Goal: Information Seeking & Learning: Compare options

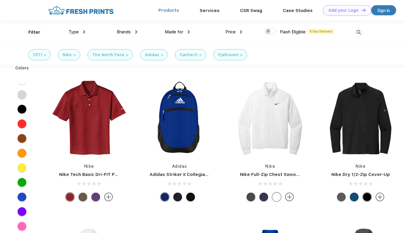
click at [174, 9] on link "Products" at bounding box center [168, 10] width 21 height 5
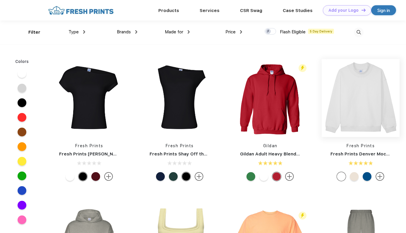
click at [367, 102] on img at bounding box center [361, 98] width 78 height 78
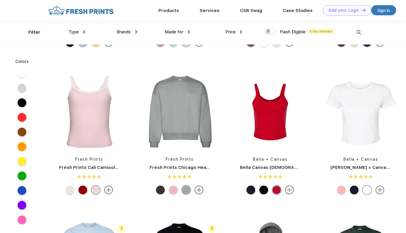
scroll to position [238, 0]
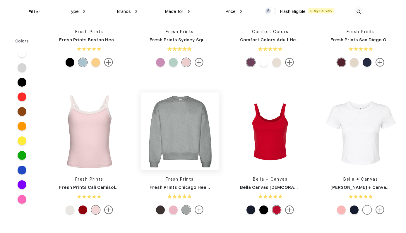
click at [194, 134] on img at bounding box center [180, 131] width 78 height 78
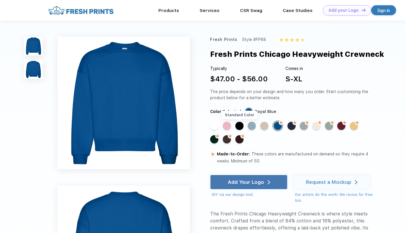
click at [238, 124] on div "Standard Color" at bounding box center [239, 126] width 8 height 8
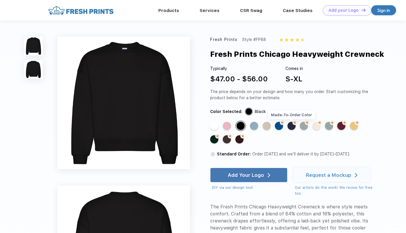
click at [289, 127] on div "Made-to-Order Color" at bounding box center [291, 126] width 8 height 8
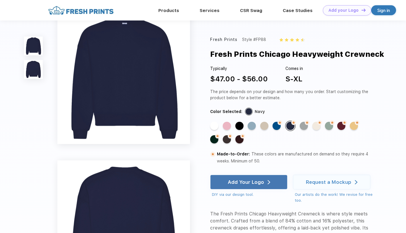
scroll to position [238, 0]
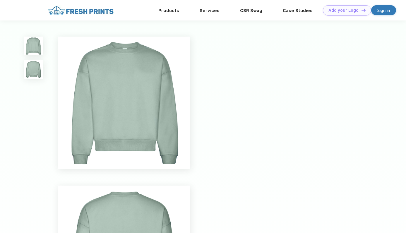
scroll to position [0, 0]
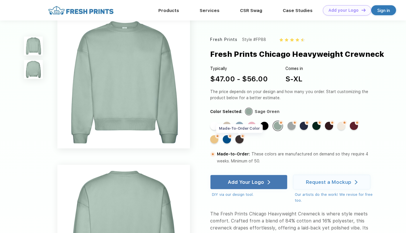
click at [239, 137] on div "Made-to-Order Color" at bounding box center [239, 139] width 8 height 8
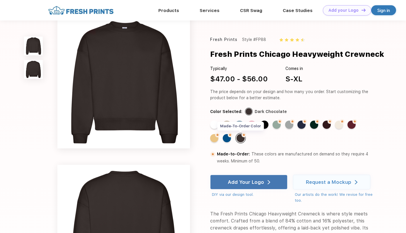
scroll to position [0, 0]
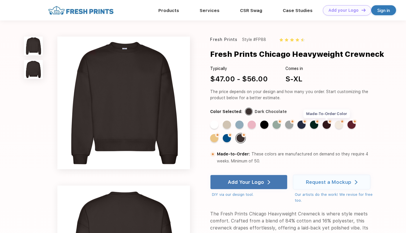
click at [327, 125] on div "Made-to-Order Color" at bounding box center [326, 125] width 8 height 8
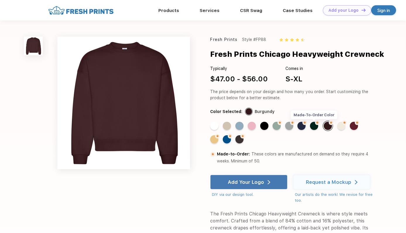
click at [315, 126] on div "Made-to-Order Color" at bounding box center [314, 126] width 8 height 8
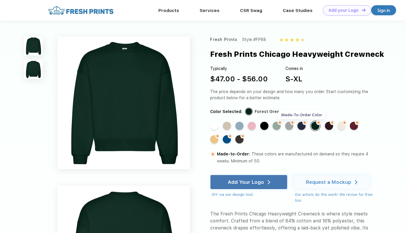
click at [303, 127] on div "Made-to-Order Color" at bounding box center [301, 126] width 8 height 8
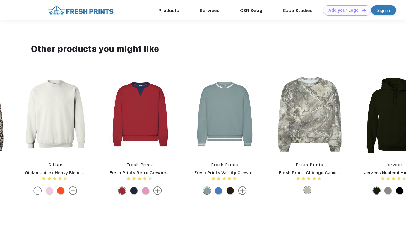
scroll to position [405, 0]
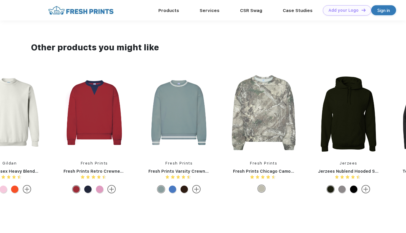
drag, startPoint x: 304, startPoint y: 122, endPoint x: 200, endPoint y: 129, distance: 104.4
click at [200, 129] on div "Nike Team rLegend Long Sleeve Tee Helly Hansen Evolved Air 1/2-Zip Midlayer Fai…" at bounding box center [391, 134] width 1694 height 124
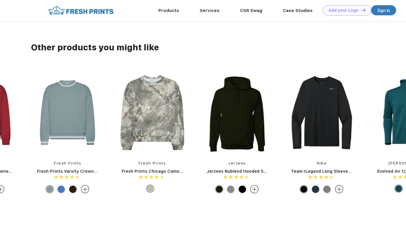
drag, startPoint x: 317, startPoint y: 107, endPoint x: 172, endPoint y: 113, distance: 145.0
click at [172, 113] on div "Nike Team rLegend Long Sleeve Tee Helly Hansen Evolved Air 1/2-Zip Midlayer Fai…" at bounding box center [279, 134] width 1694 height 124
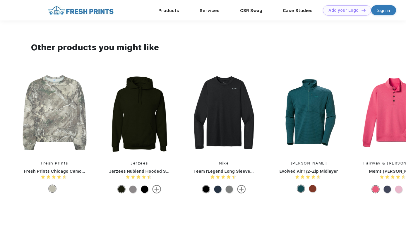
click at [65, 104] on img at bounding box center [54, 112] width 73 height 81
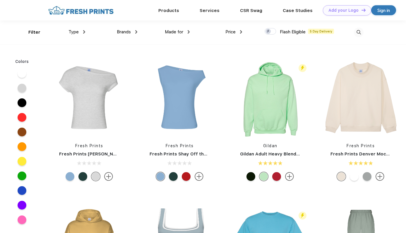
click at [83, 34] on div "Type" at bounding box center [76, 32] width 17 height 7
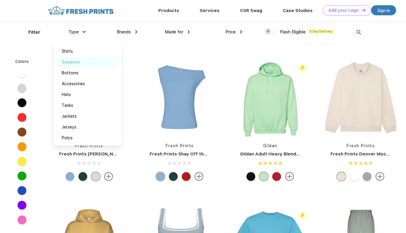
click at [91, 64] on div "Sweaters" at bounding box center [87, 62] width 64 height 11
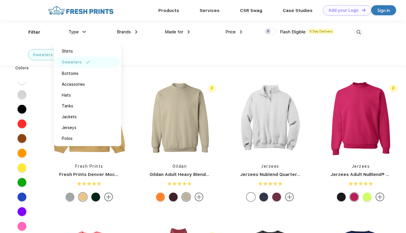
click at [213, 55] on div "Sweaters" at bounding box center [203, 54] width 406 height 21
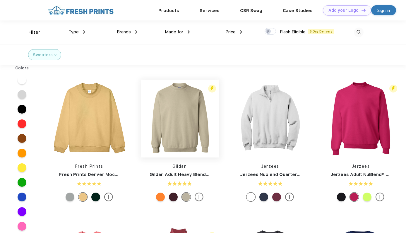
click at [172, 141] on img at bounding box center [180, 119] width 78 height 78
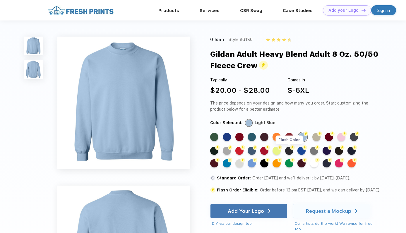
click at [292, 151] on div "Flash Color" at bounding box center [289, 151] width 8 height 8
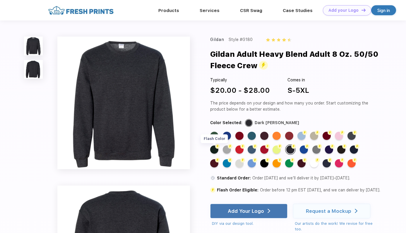
click at [215, 151] on div "Flash Color" at bounding box center [214, 149] width 8 height 8
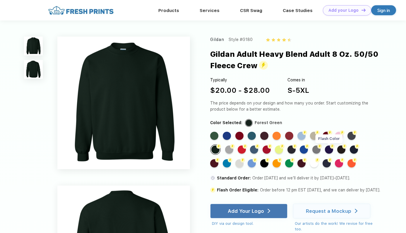
click at [330, 150] on div "Flash Color" at bounding box center [329, 149] width 8 height 8
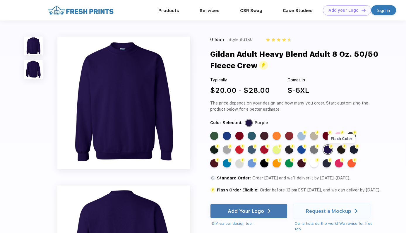
click at [341, 150] on div "Flash Color" at bounding box center [341, 149] width 8 height 8
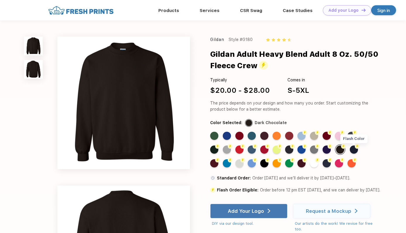
click at [356, 150] on div "Flash Color" at bounding box center [354, 149] width 8 height 8
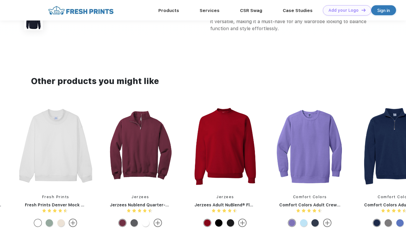
scroll to position [453, 0]
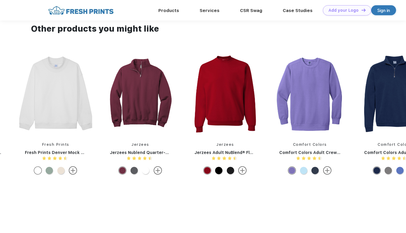
click at [221, 102] on img at bounding box center [224, 93] width 73 height 81
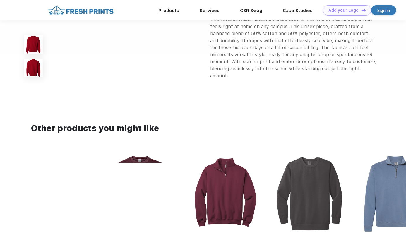
scroll to position [375, 0]
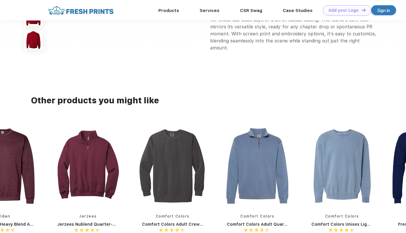
drag, startPoint x: 364, startPoint y: 179, endPoint x: 42, endPoint y: 195, distance: 322.6
click at [42, 195] on div "Fresh Prints Fresh Prints Aspen Heavyweight Quarter-[PERSON_NAME] + Canvas Bell…" at bounding box center [384, 187] width 1864 height 124
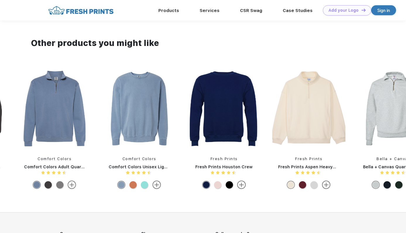
scroll to position [447, 0]
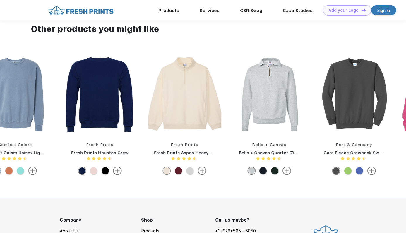
drag, startPoint x: 301, startPoint y: 124, endPoint x: 40, endPoint y: 138, distance: 261.1
click at [40, 138] on div "Fresh Prints Fresh Prints Aspen Heavyweight Quarter-[PERSON_NAME] + Canvas Bell…" at bounding box center [58, 116] width 1864 height 124
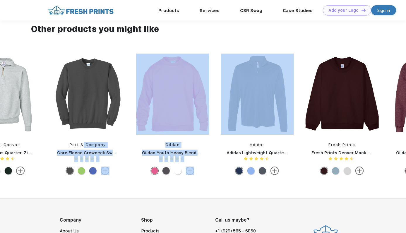
drag, startPoint x: 348, startPoint y: 104, endPoint x: 80, endPoint y: 145, distance: 271.2
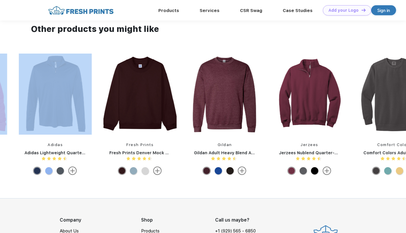
drag, startPoint x: 315, startPoint y: 113, endPoint x: 150, endPoint y: 135, distance: 166.9
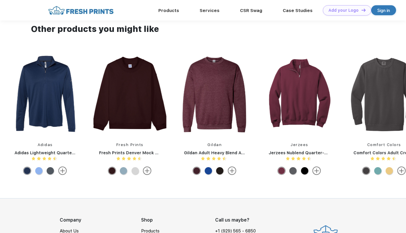
drag, startPoint x: 296, startPoint y: 126, endPoint x: 179, endPoint y: 133, distance: 117.8
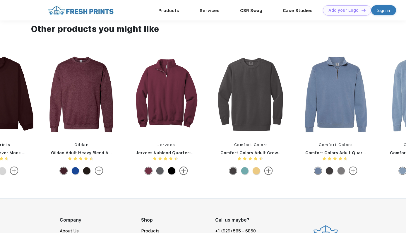
drag, startPoint x: 317, startPoint y: 108, endPoint x: 199, endPoint y: 134, distance: 120.6
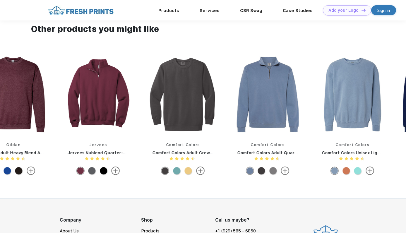
drag, startPoint x: 397, startPoint y: 82, endPoint x: 222, endPoint y: 99, distance: 175.5
click at [222, 99] on div "Fresh Prints Fresh Prints Aspen Heavyweight Quarter-[PERSON_NAME] + Canvas Bell…" at bounding box center [395, 116] width 1864 height 124
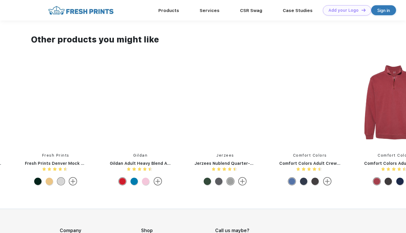
scroll to position [425, 0]
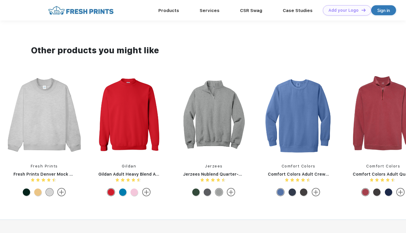
drag, startPoint x: 310, startPoint y: 124, endPoint x: 152, endPoint y: 139, distance: 159.0
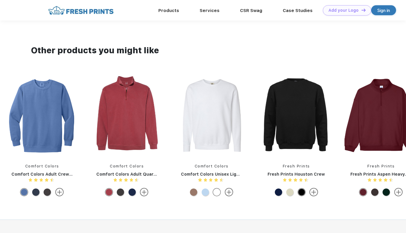
drag, startPoint x: 309, startPoint y: 115, endPoint x: 113, endPoint y: 142, distance: 197.3
click at [113, 142] on div "Fresh Prints Fresh Prints Aspen Heavyweight Quarter-[PERSON_NAME] + Canvas Bell…" at bounding box center [254, 137] width 1864 height 124
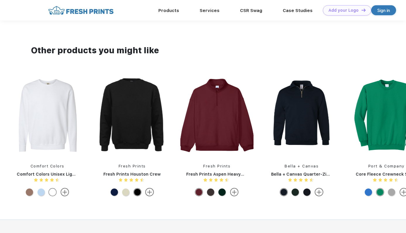
drag, startPoint x: 308, startPoint y: 134, endPoint x: 124, endPoint y: 150, distance: 184.7
click at [124, 150] on div "Fresh Prints Fresh Prints Aspen Heavyweight Quarter-[PERSON_NAME] + Canvas Bell…" at bounding box center [90, 137] width 1864 height 124
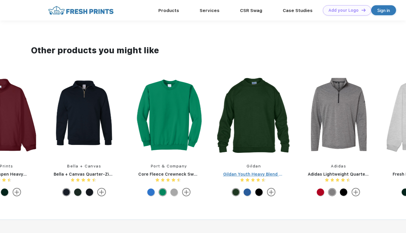
drag, startPoint x: 366, startPoint y: 135, endPoint x: 80, endPoint y: 178, distance: 289.7
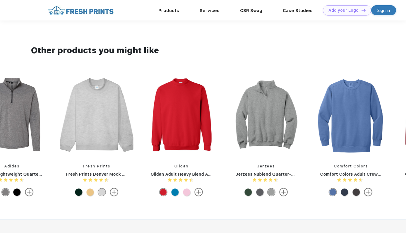
drag, startPoint x: 302, startPoint y: 142, endPoint x: 50, endPoint y: 184, distance: 255.5
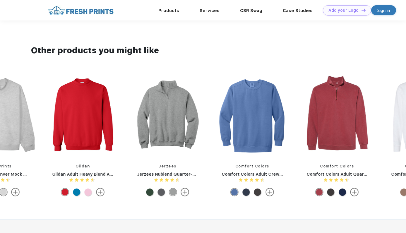
drag, startPoint x: 390, startPoint y: 120, endPoint x: 105, endPoint y: 147, distance: 286.4
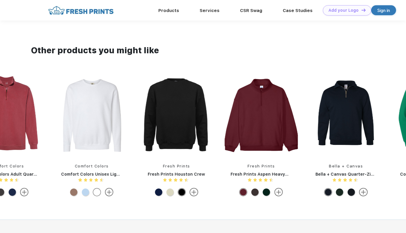
drag, startPoint x: 372, startPoint y: 117, endPoint x: 107, endPoint y: 148, distance: 266.9
click at [107, 148] on div "Fresh Prints Fresh Prints Aspen Heavyweight Quarter-[PERSON_NAME] + Canvas Bell…" at bounding box center [134, 137] width 1864 height 124
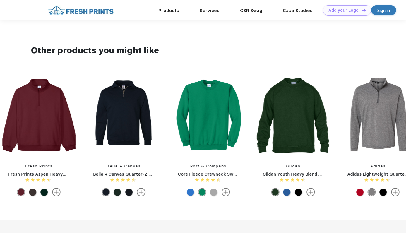
drag, startPoint x: 284, startPoint y: 114, endPoint x: 98, endPoint y: 154, distance: 190.4
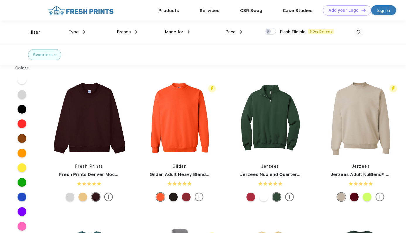
scroll to position [0, 0]
